Goal: Transaction & Acquisition: Book appointment/travel/reservation

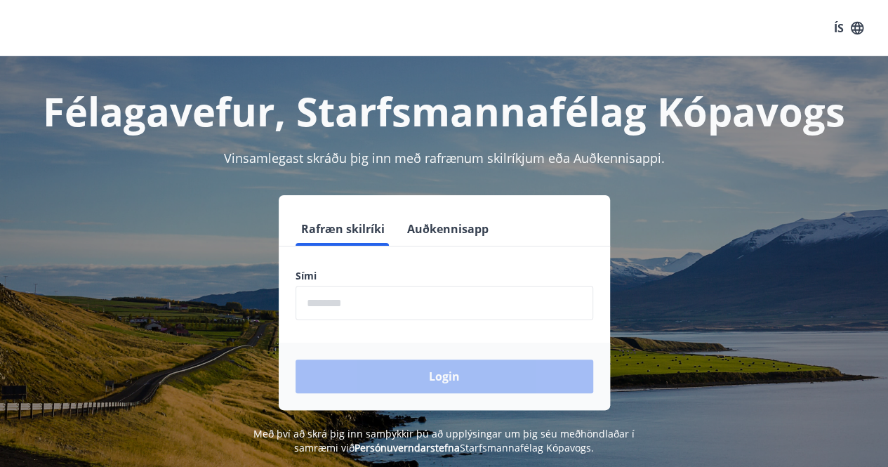
click at [372, 296] on input "phone" at bounding box center [443, 303] width 297 height 34
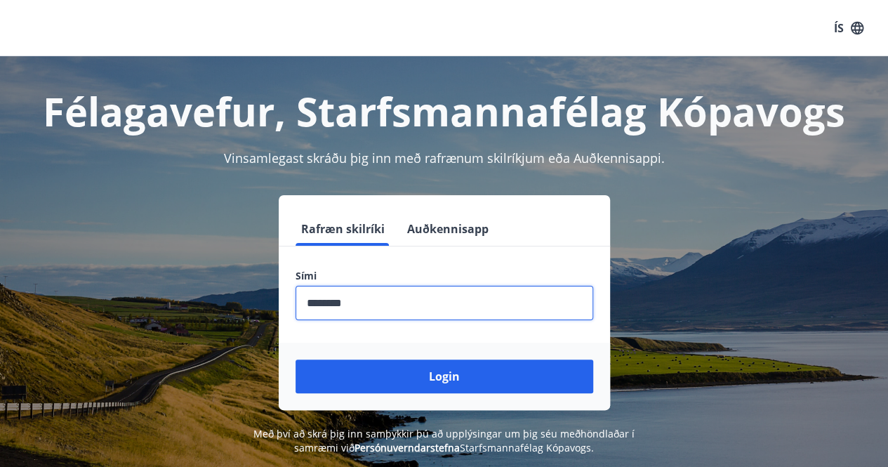
type input "********"
click at [295, 359] on button "Login" at bounding box center [443, 376] width 297 height 34
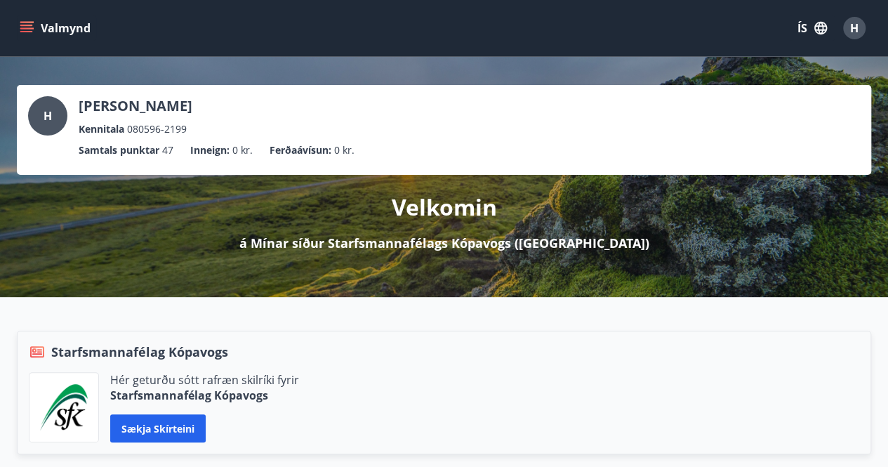
click at [18, 27] on button "Valmynd" at bounding box center [56, 27] width 79 height 25
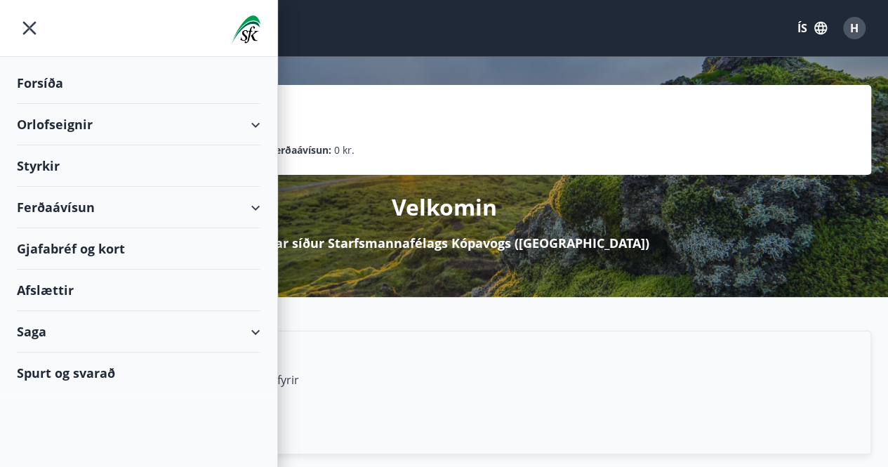
click at [83, 131] on div "Orlofseignir" at bounding box center [138, 124] width 243 height 41
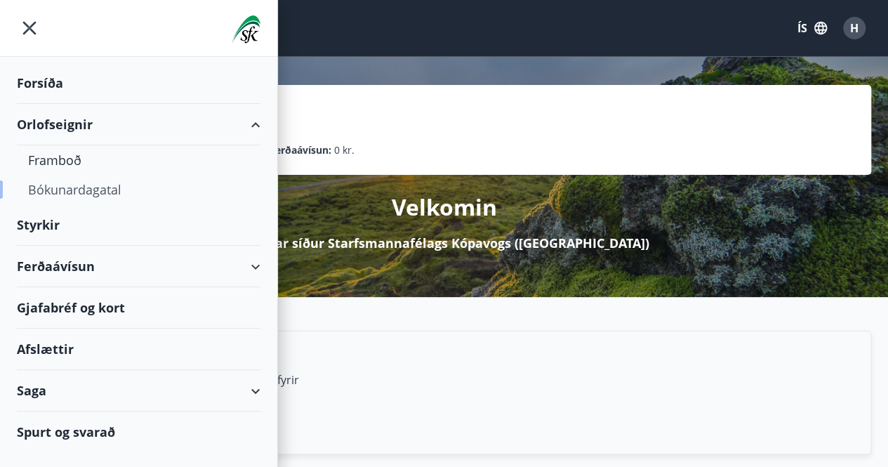
click at [66, 185] on div "Bókunardagatal" at bounding box center [138, 189] width 221 height 29
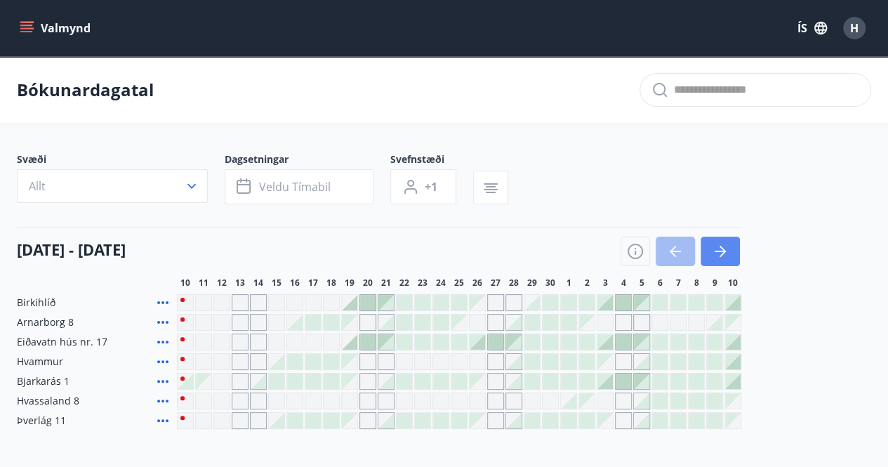
click at [724, 259] on button "button" at bounding box center [719, 250] width 39 height 29
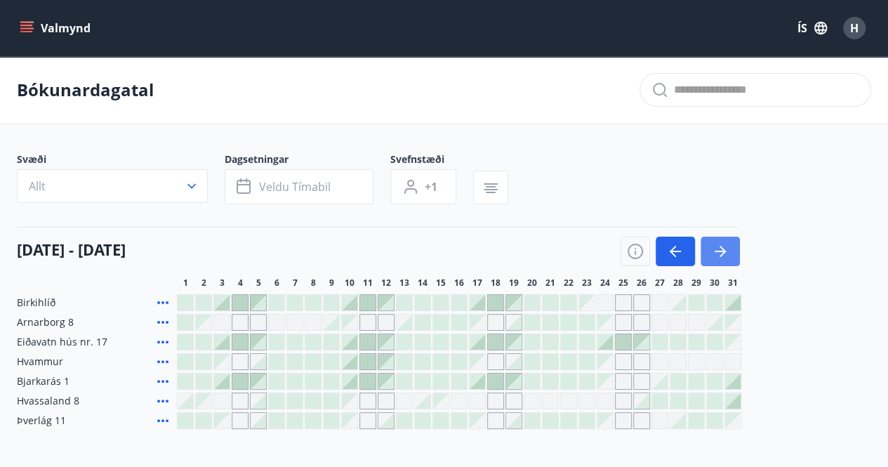
click at [724, 259] on button "button" at bounding box center [719, 250] width 39 height 29
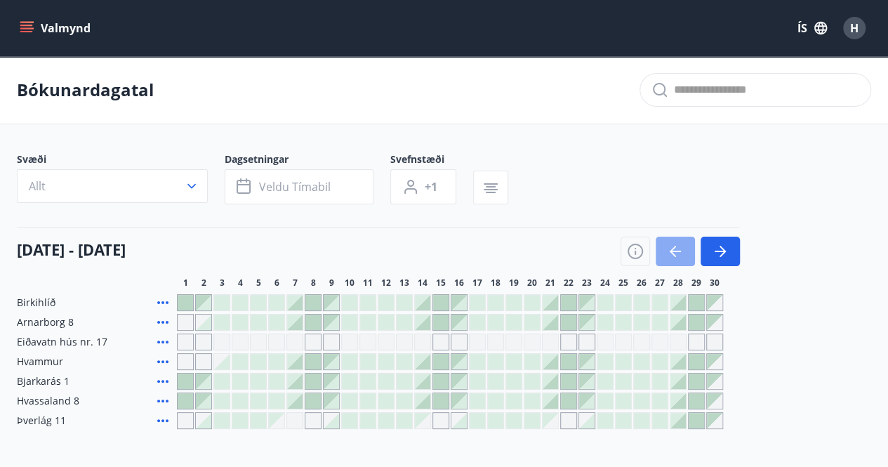
click at [664, 248] on button "button" at bounding box center [674, 250] width 39 height 29
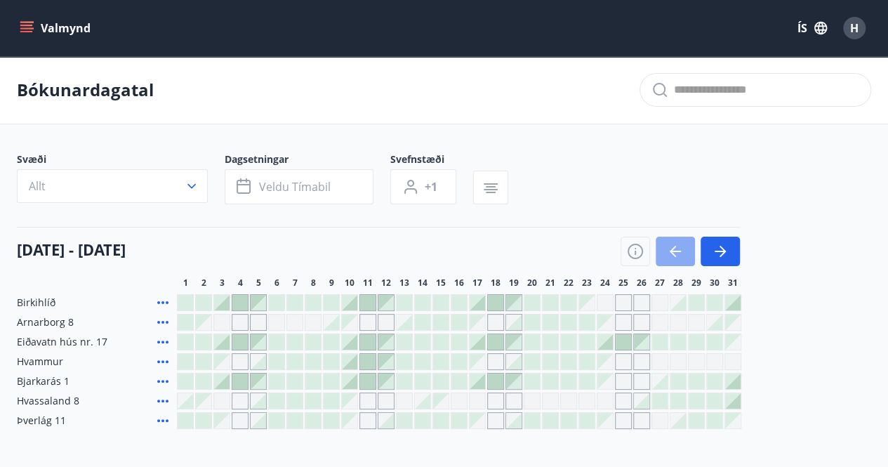
click at [678, 265] on button "button" at bounding box center [674, 250] width 39 height 29
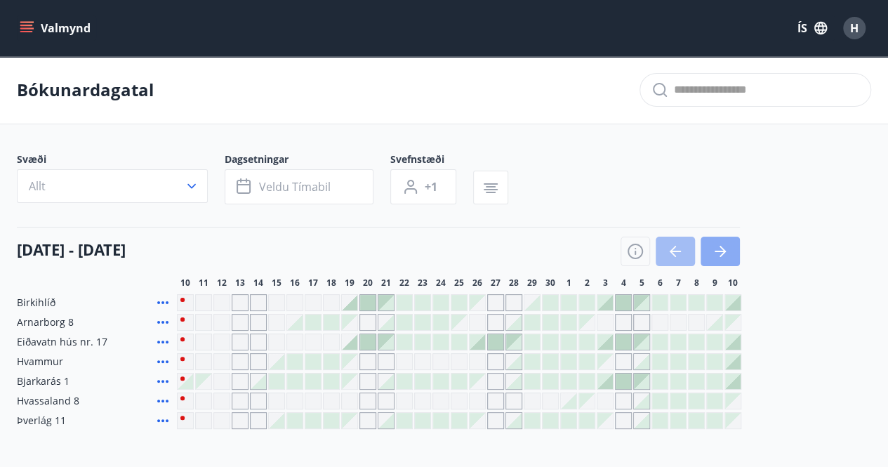
click at [735, 243] on button "button" at bounding box center [719, 250] width 39 height 29
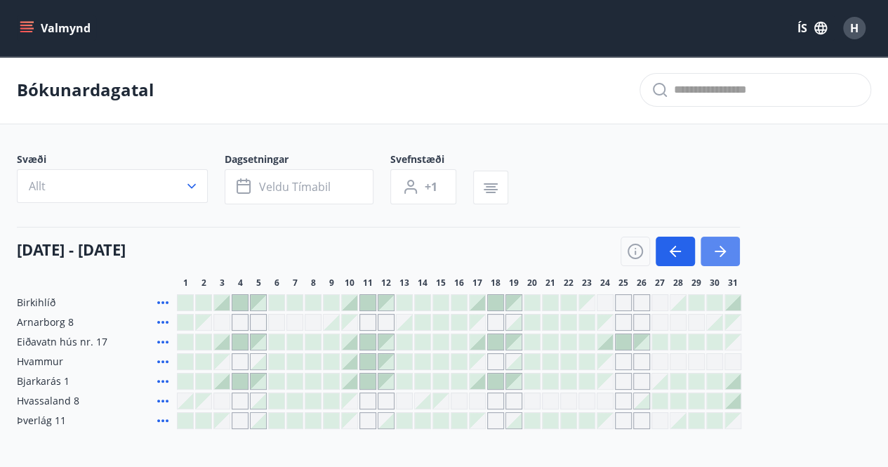
click at [712, 250] on icon "button" at bounding box center [719, 251] width 17 height 17
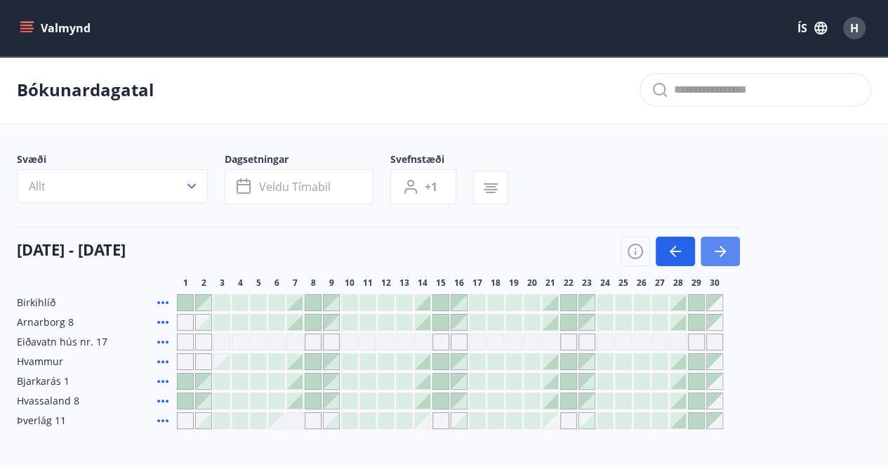
click at [712, 250] on icon "button" at bounding box center [719, 251] width 17 height 17
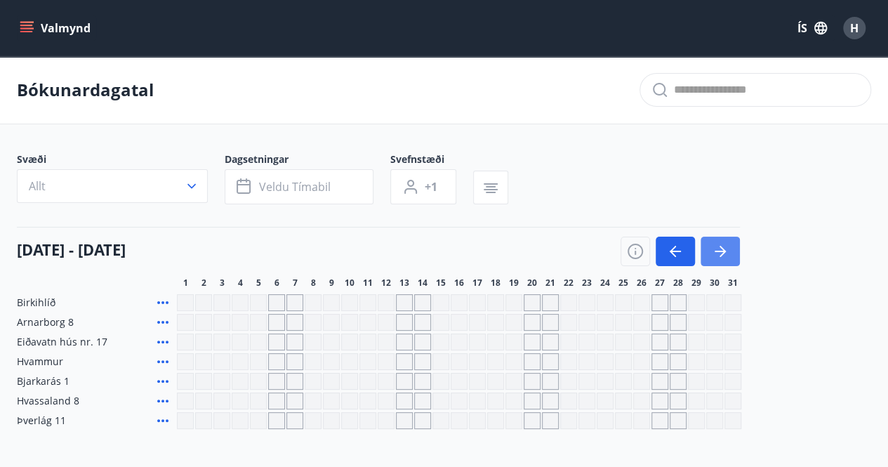
click at [712, 250] on icon "button" at bounding box center [719, 251] width 17 height 17
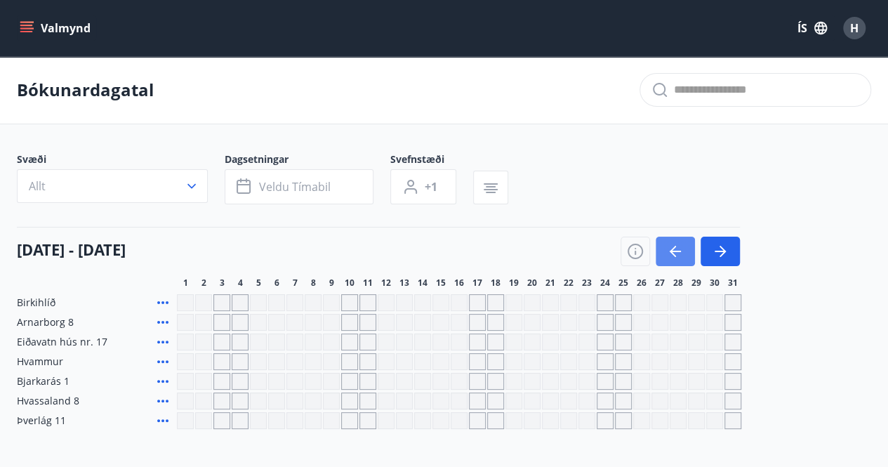
click at [674, 250] on icon "button" at bounding box center [674, 250] width 11 height 1
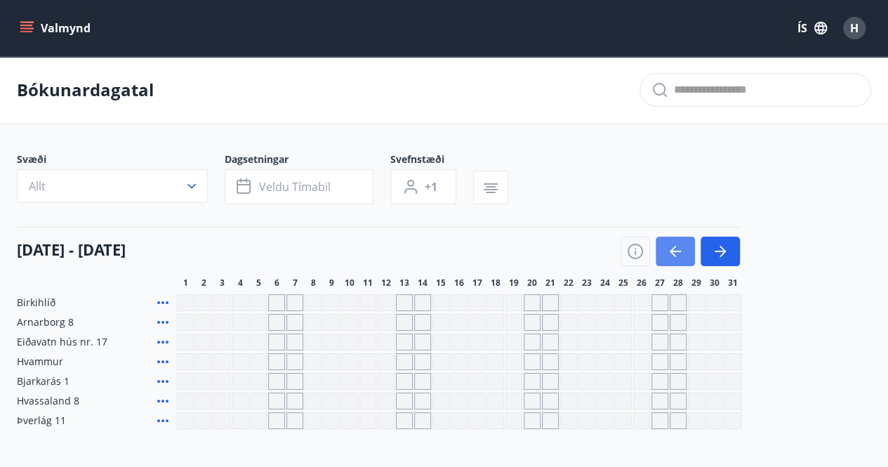
click at [674, 250] on icon "button" at bounding box center [674, 250] width 11 height 1
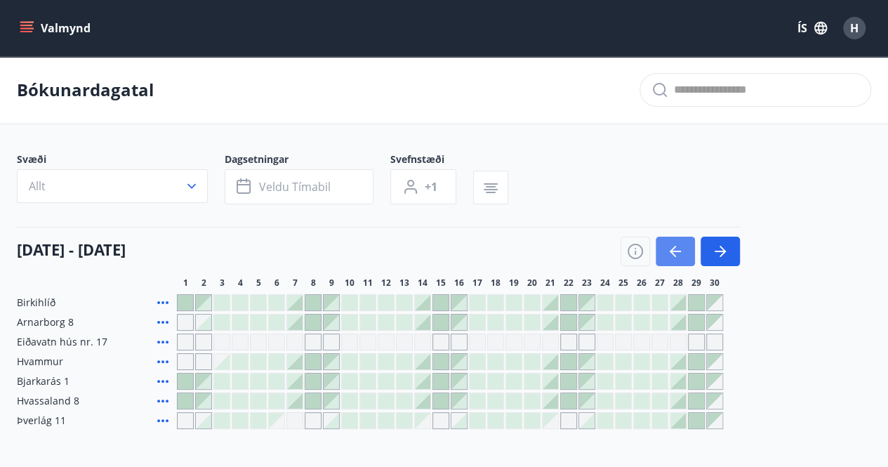
click at [669, 259] on icon "button" at bounding box center [675, 251] width 17 height 17
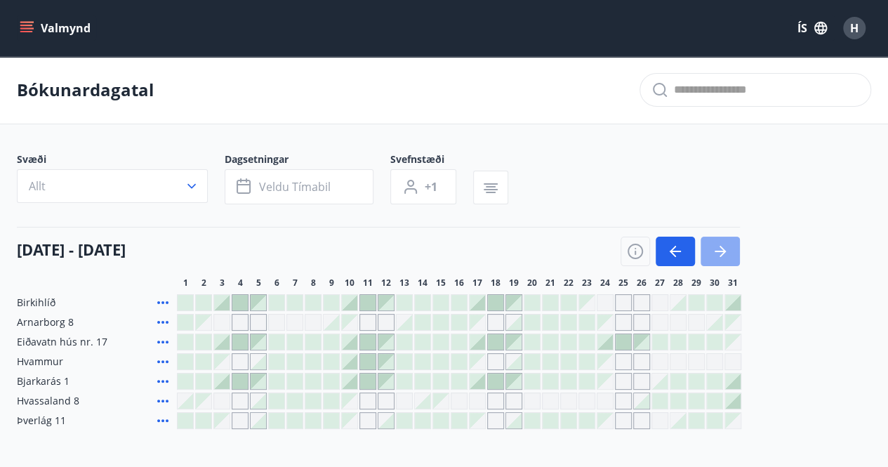
click at [728, 255] on icon "button" at bounding box center [719, 251] width 17 height 17
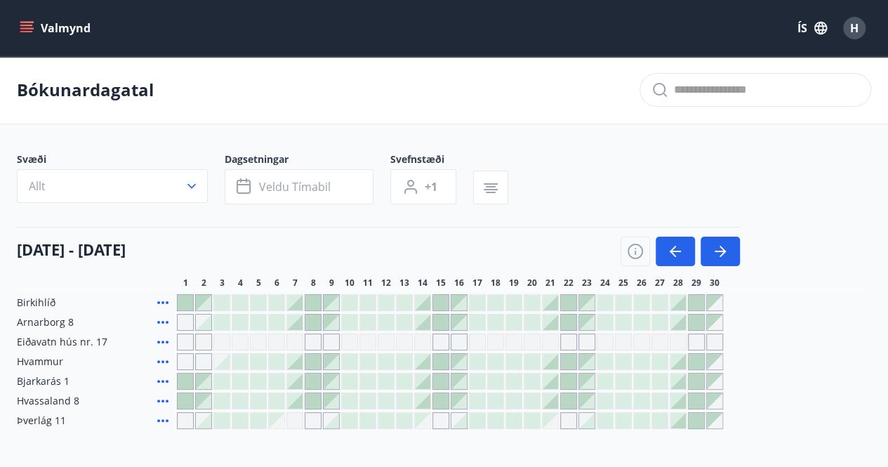
scroll to position [135, 0]
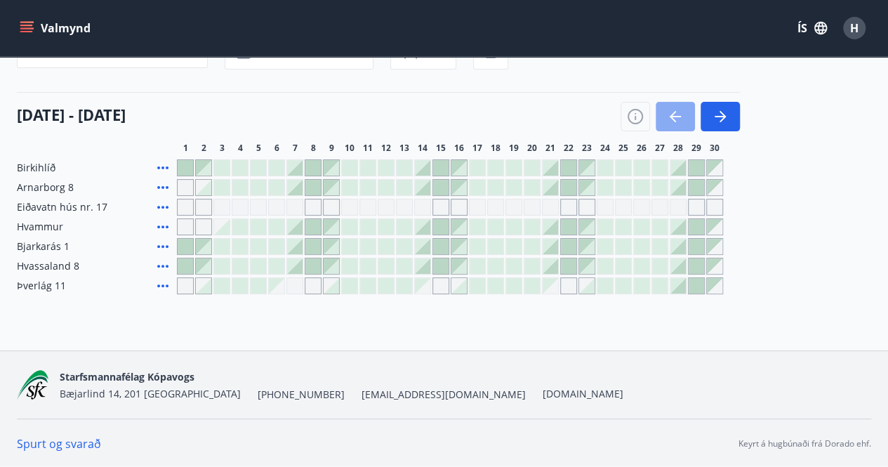
click at [672, 121] on icon "button" at bounding box center [675, 116] width 17 height 17
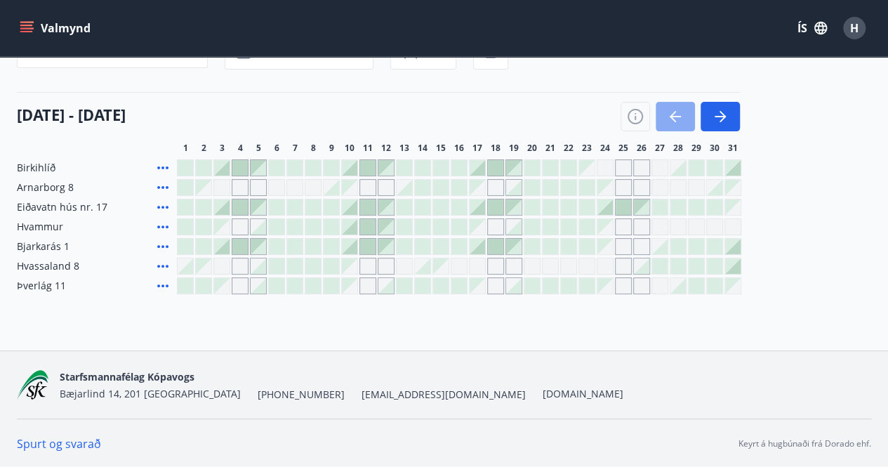
click at [672, 121] on icon "button" at bounding box center [675, 116] width 17 height 17
